Goal: Communication & Community: Answer question/provide support

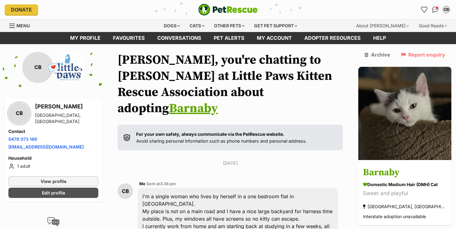
click at [230, 4] on img "PetRescue" at bounding box center [228, 10] width 60 height 12
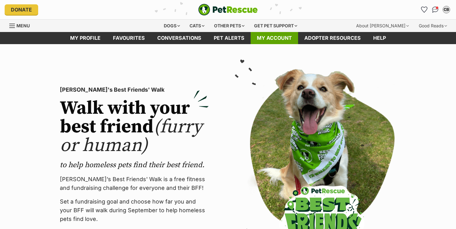
click at [262, 38] on link "My account" at bounding box center [274, 38] width 47 height 12
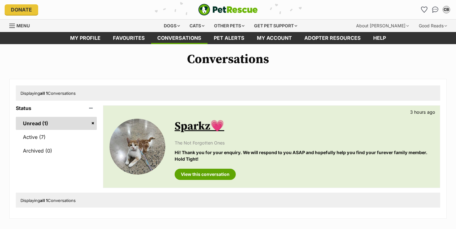
scroll to position [46, 0]
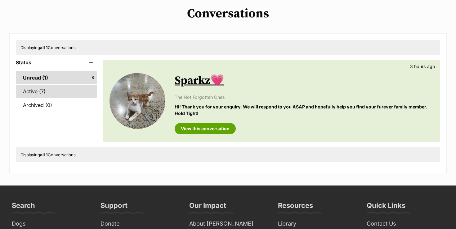
click at [48, 92] on link "Active (7)" at bounding box center [56, 91] width 81 height 13
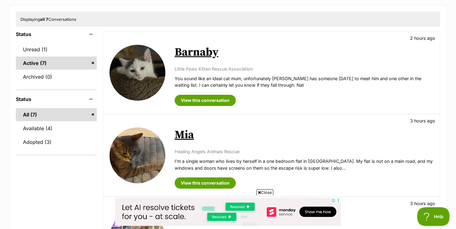
scroll to position [19, 0]
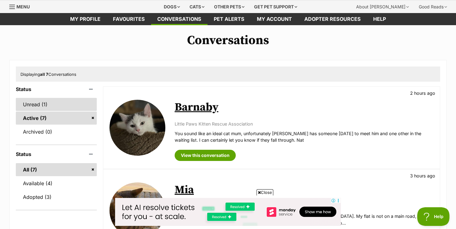
click at [66, 103] on link "Unread (1)" at bounding box center [56, 104] width 81 height 13
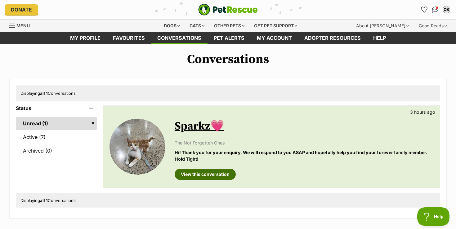
click at [208, 171] on link "View this conversation" at bounding box center [205, 173] width 61 height 11
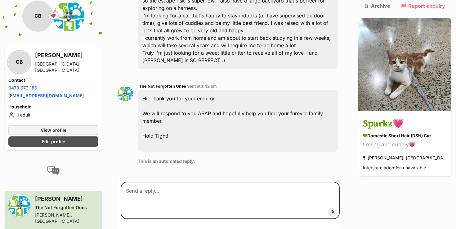
scroll to position [202, 0]
click at [56, 138] on span "Edit profile" at bounding box center [53, 141] width 23 height 7
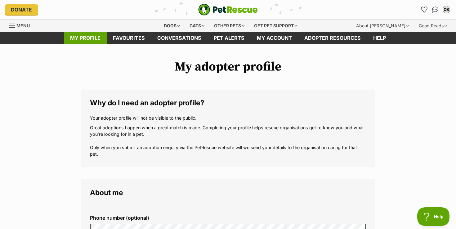
click at [95, 37] on link "My profile" at bounding box center [85, 38] width 43 height 12
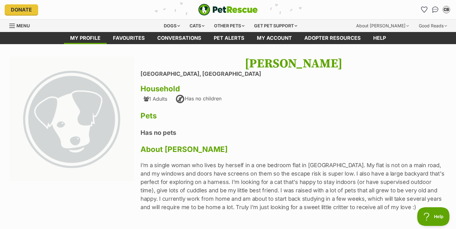
click at [19, 27] on span "Menu" at bounding box center [22, 25] width 13 height 5
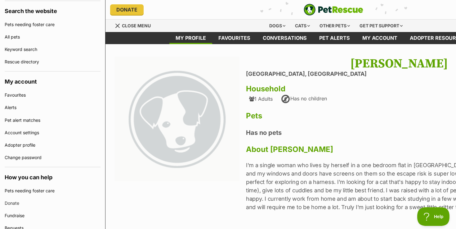
scroll to position [178, 0]
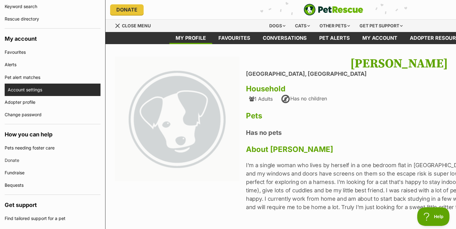
click at [33, 88] on link "Account settings" at bounding box center [54, 89] width 93 height 12
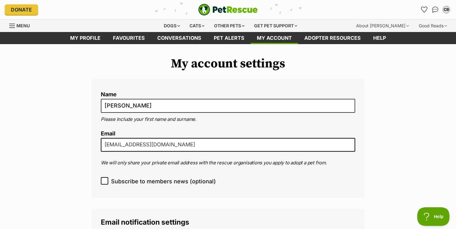
click at [172, 145] on input "[EMAIL_ADDRESS][DOMAIN_NAME]" at bounding box center [228, 145] width 254 height 14
click at [172, 145] on input "crbrennan1@hotmail.com" at bounding box center [228, 145] width 254 height 14
type input "[EMAIL_ADDRESS][DOMAIN_NAME]"
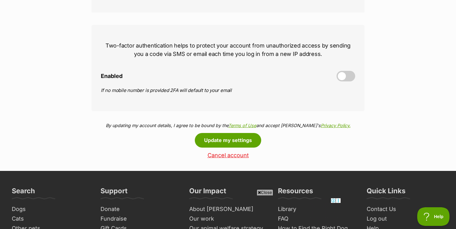
scroll to position [306, 0]
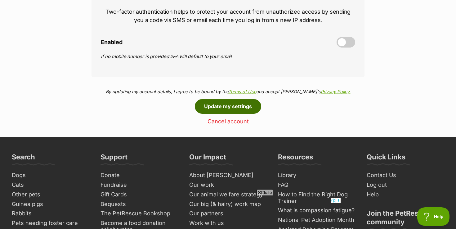
click at [233, 109] on button "Update my settings" at bounding box center [228, 106] width 66 height 14
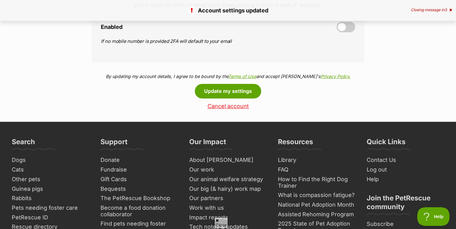
scroll to position [323, 0]
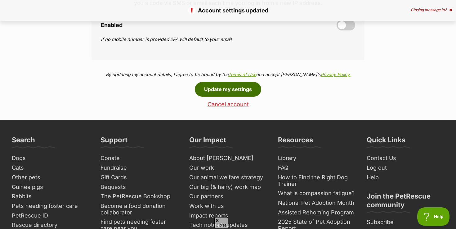
click at [238, 88] on button "Update my settings" at bounding box center [228, 89] width 66 height 14
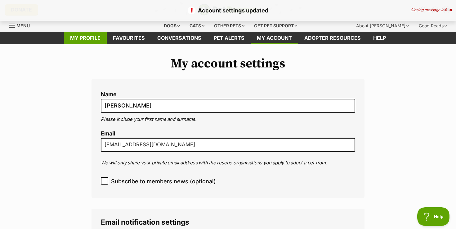
click at [85, 35] on link "My profile" at bounding box center [85, 38] width 43 height 12
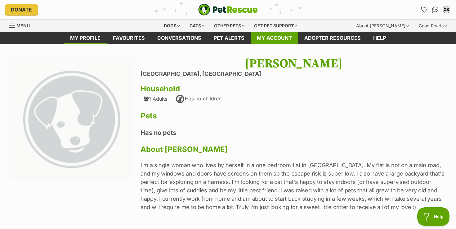
click at [279, 38] on link "My account" at bounding box center [274, 38] width 47 height 12
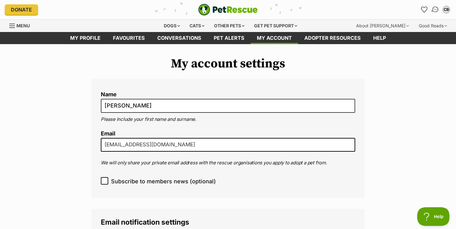
click at [436, 9] on img "Conversations" at bounding box center [435, 10] width 8 height 8
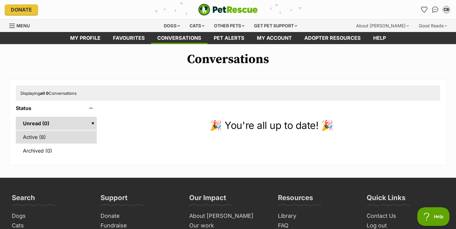
click at [44, 137] on link "Active (8)" at bounding box center [56, 136] width 81 height 13
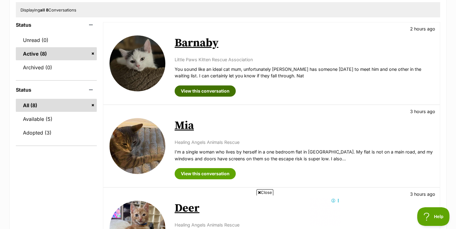
click at [221, 89] on link "View this conversation" at bounding box center [205, 90] width 61 height 11
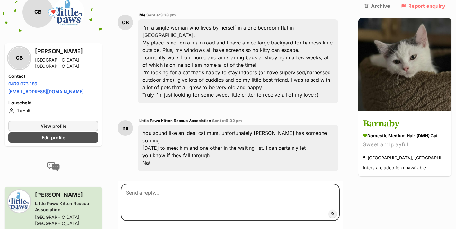
scroll to position [171, 0]
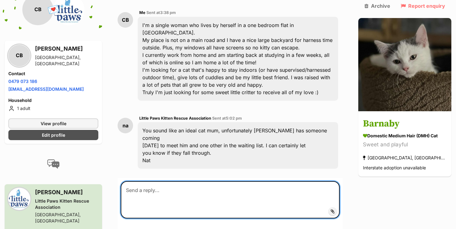
click at [210, 181] on textarea at bounding box center [230, 199] width 219 height 37
type textarea "No problem - thank you for letting me know!"
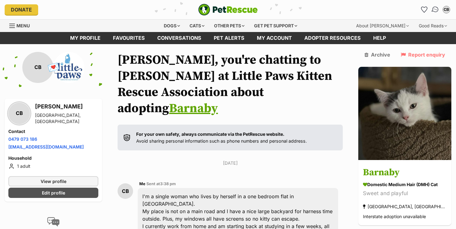
click at [437, 7] on img "Conversations" at bounding box center [435, 10] width 8 height 8
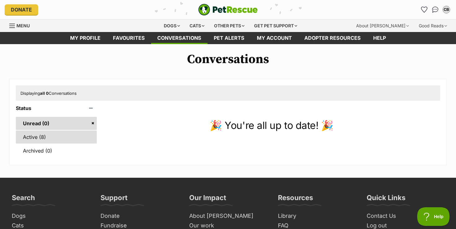
click at [60, 134] on link "Active (8)" at bounding box center [56, 136] width 81 height 13
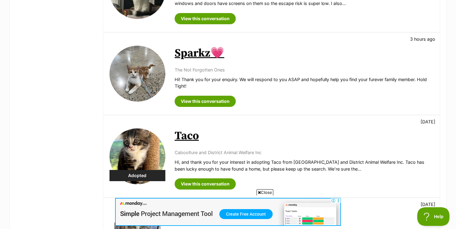
scroll to position [450, 0]
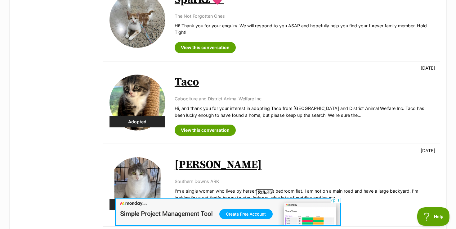
click at [262, 193] on span "Close" at bounding box center [265, 192] width 17 height 6
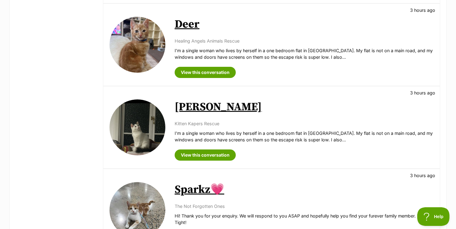
scroll to position [260, 0]
